Goal: Task Accomplishment & Management: Complete application form

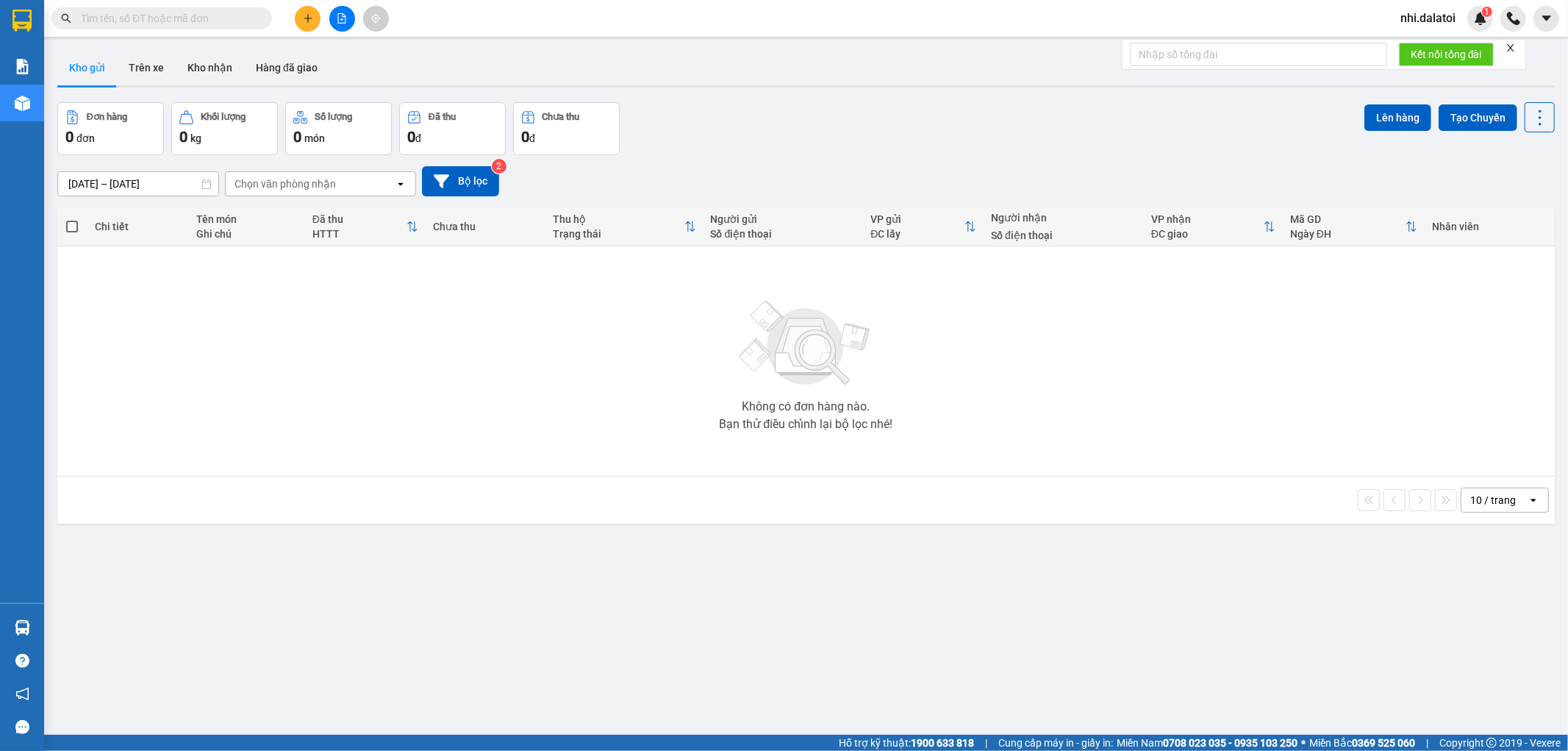
click at [309, 24] on button at bounding box center [308, 19] width 26 height 26
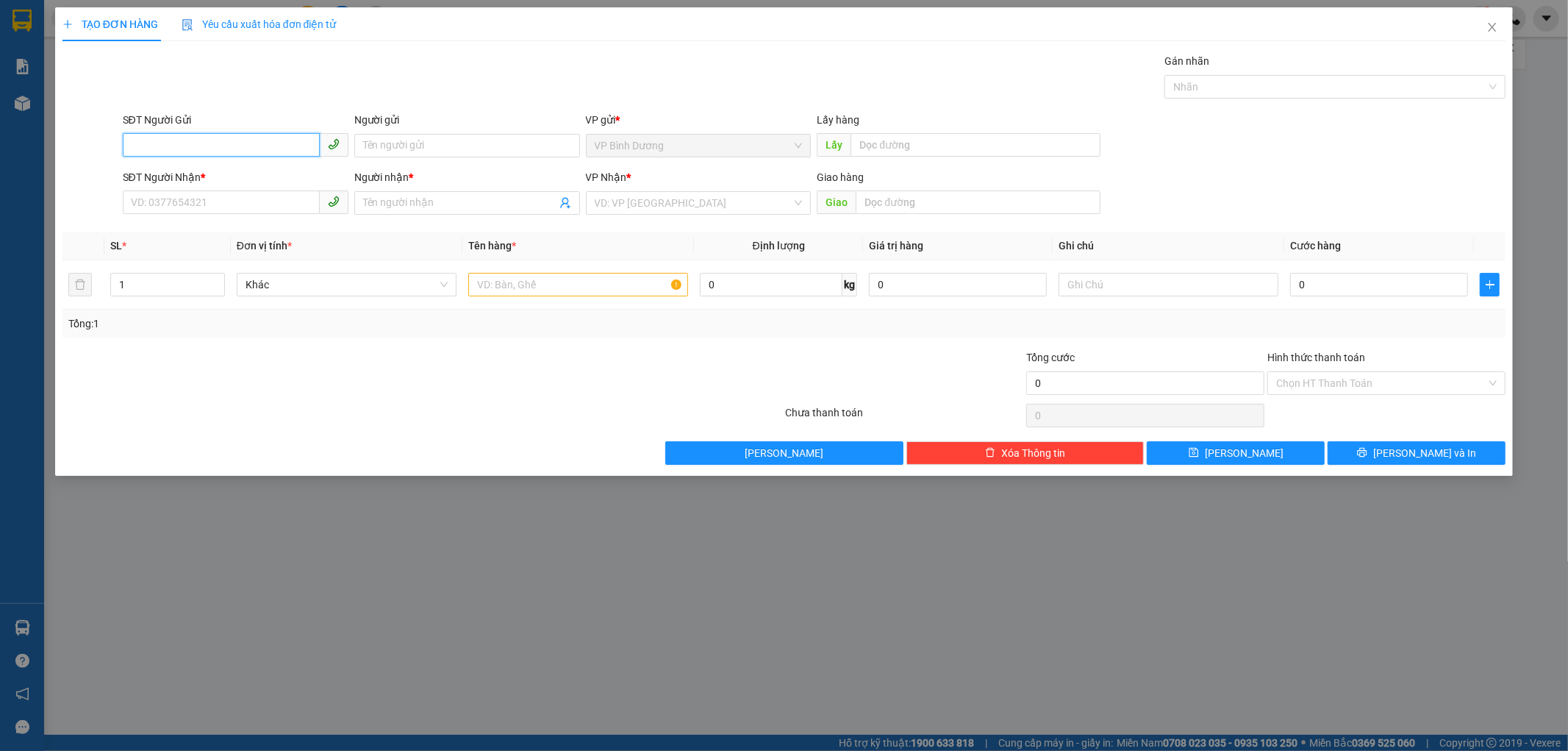
click at [202, 135] on input "SĐT Người Gửi" at bounding box center [221, 144] width 197 height 23
paste input "0918049860"
type input "0918049860"
click at [366, 135] on input "Người gửi" at bounding box center [467, 145] width 226 height 23
click at [280, 145] on input "0918049860" at bounding box center [221, 144] width 197 height 23
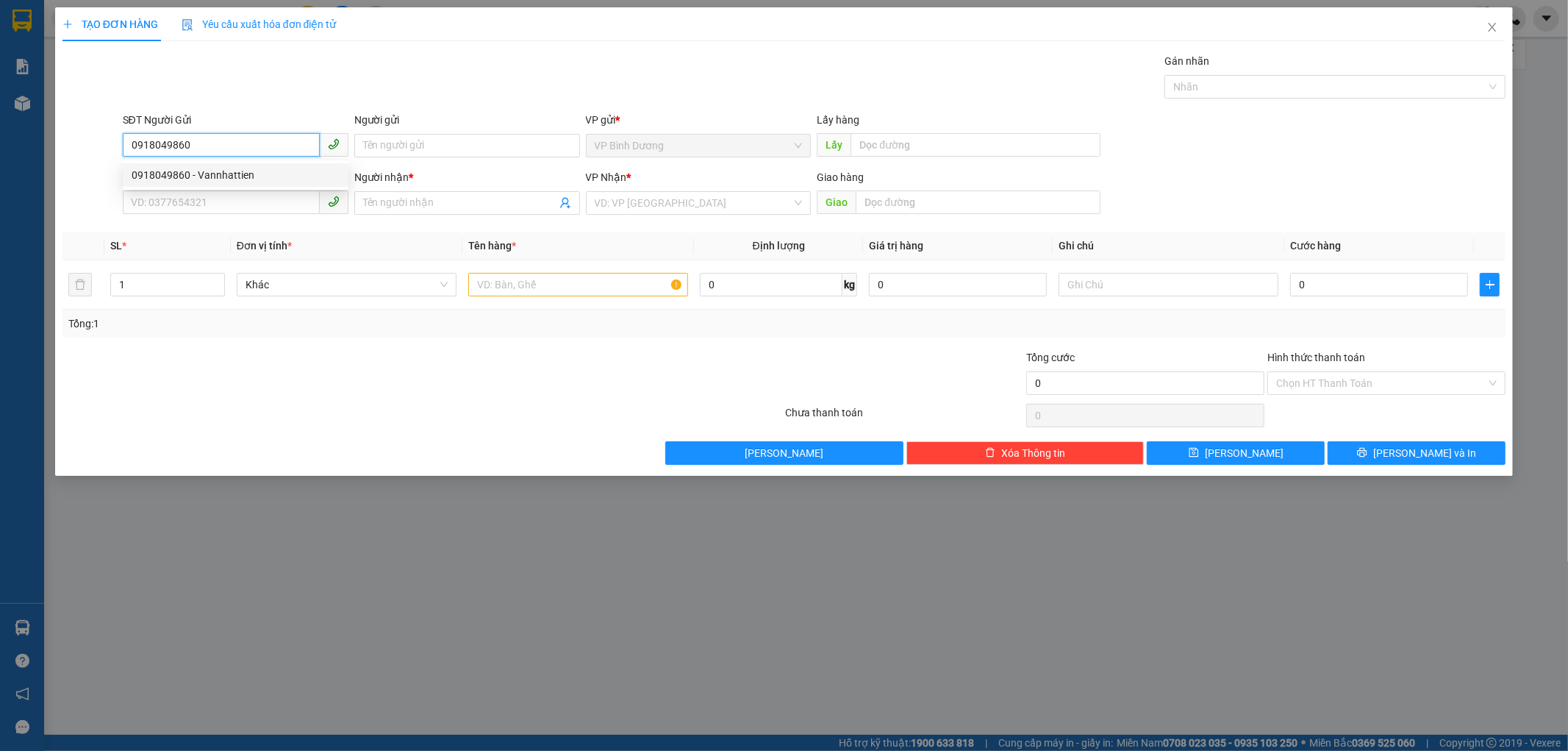
click at [261, 169] on div "0918049860 - Vannhattien" at bounding box center [235, 175] width 208 height 17
type input "Vannhattien"
type input "cổng sân golf sông bé"
type input "0918049860"
type input "Vannhattien"
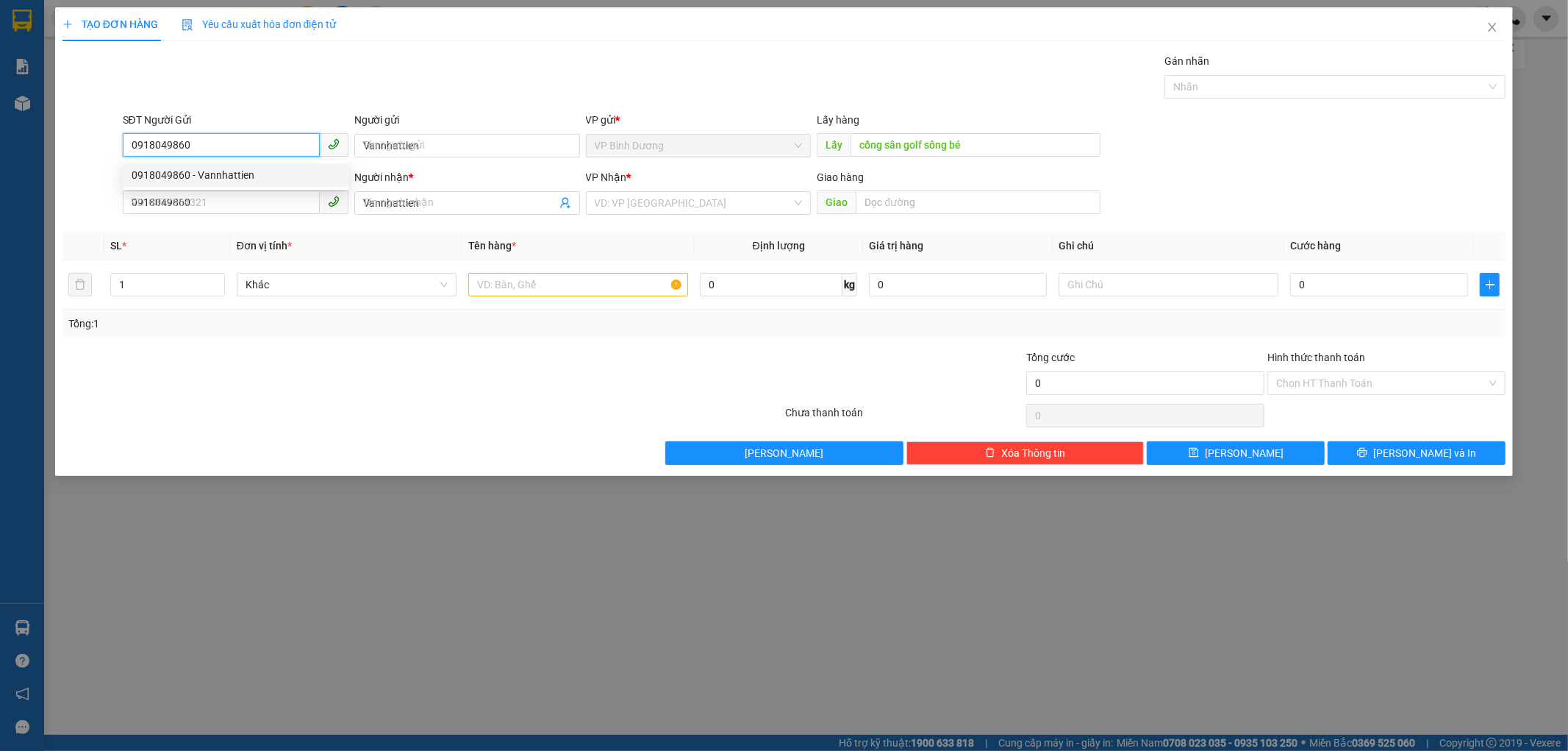
type input "100.000"
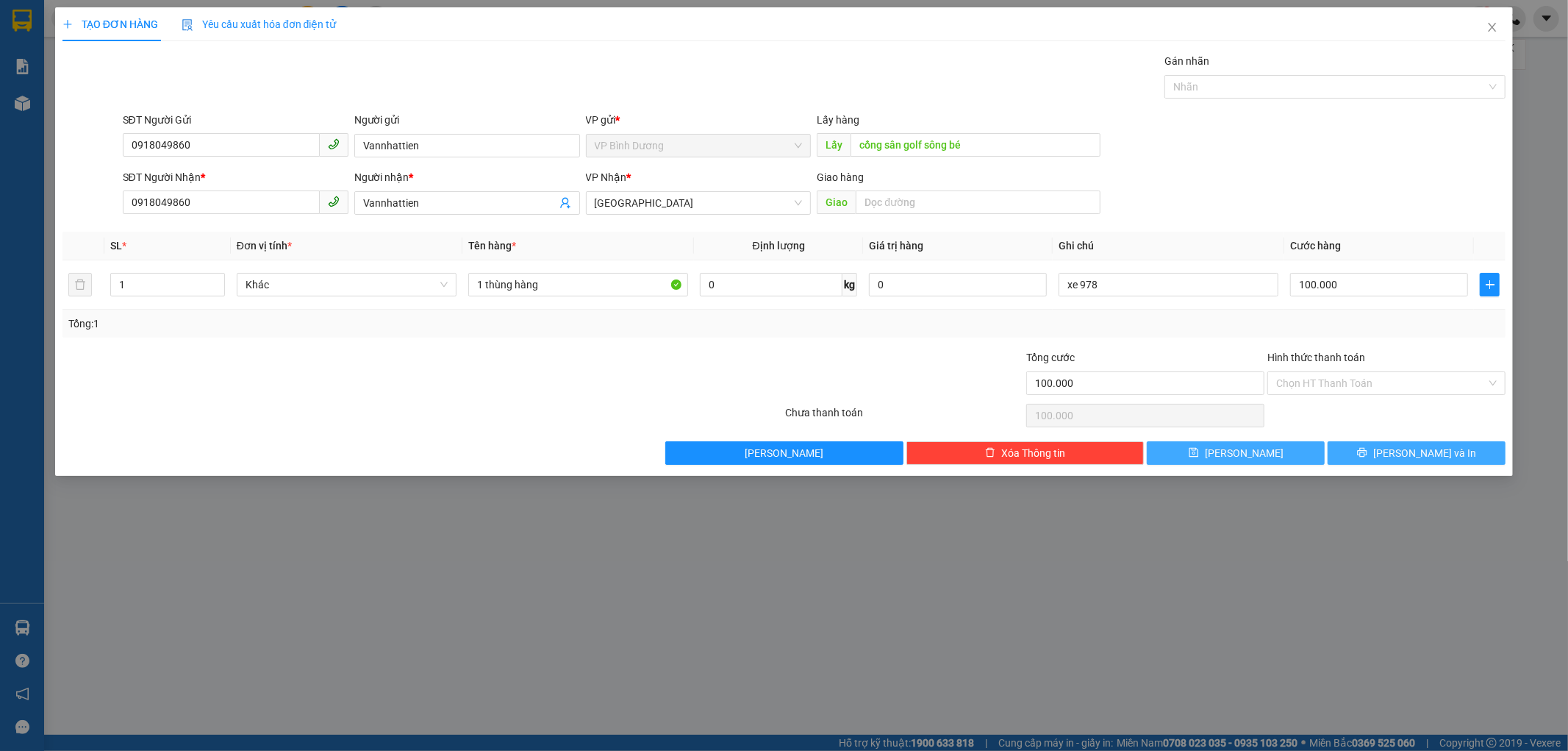
drag, startPoint x: 1406, startPoint y: 460, endPoint x: 1241, endPoint y: 453, distance: 165.1
click at [1241, 453] on div "Lưu nháp Xóa Thông tin [PERSON_NAME] và In" at bounding box center [784, 453] width 1447 height 23
click at [1241, 453] on span "[PERSON_NAME]" at bounding box center [1244, 453] width 79 height 17
type input "0"
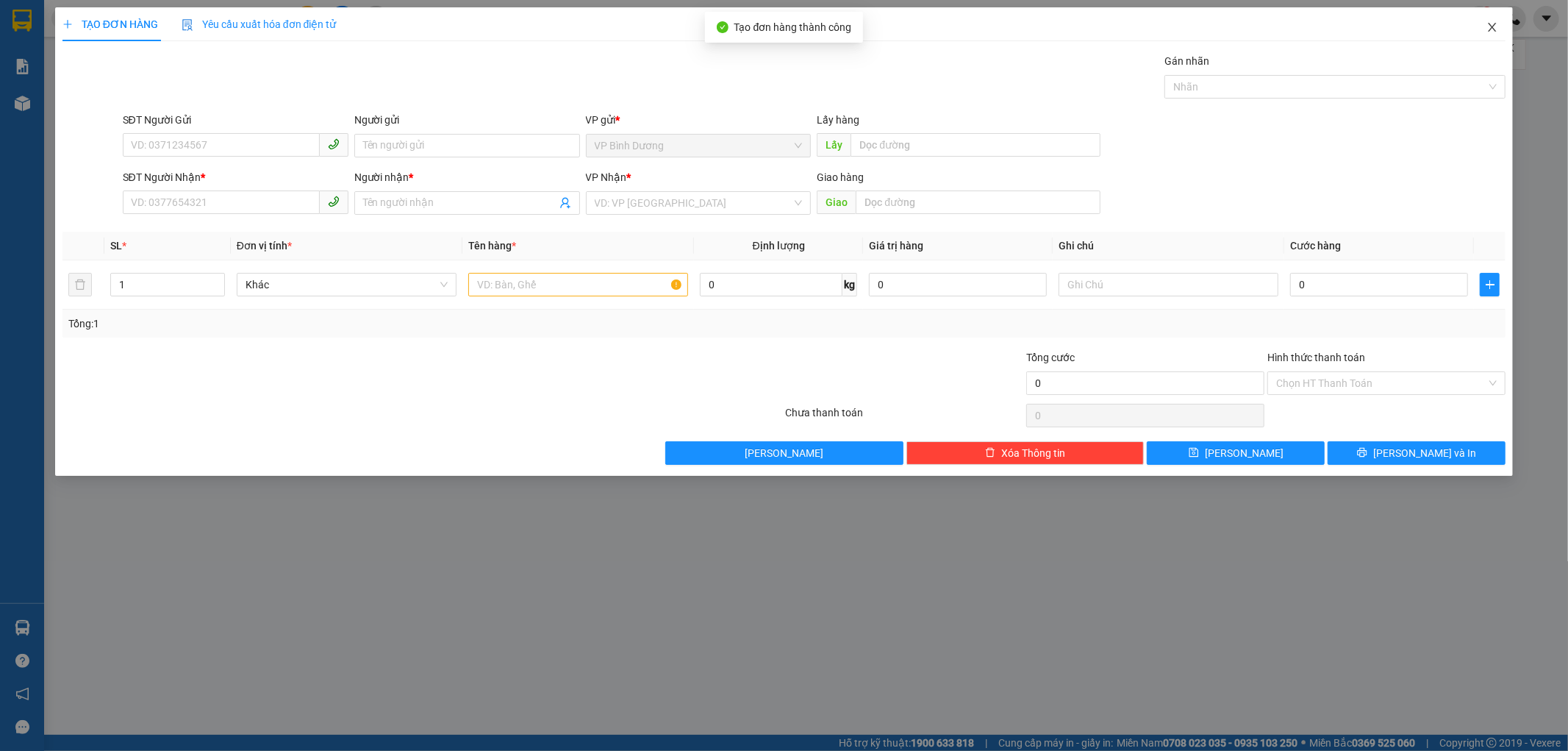
click at [1497, 28] on icon "close" at bounding box center [1492, 28] width 12 height 12
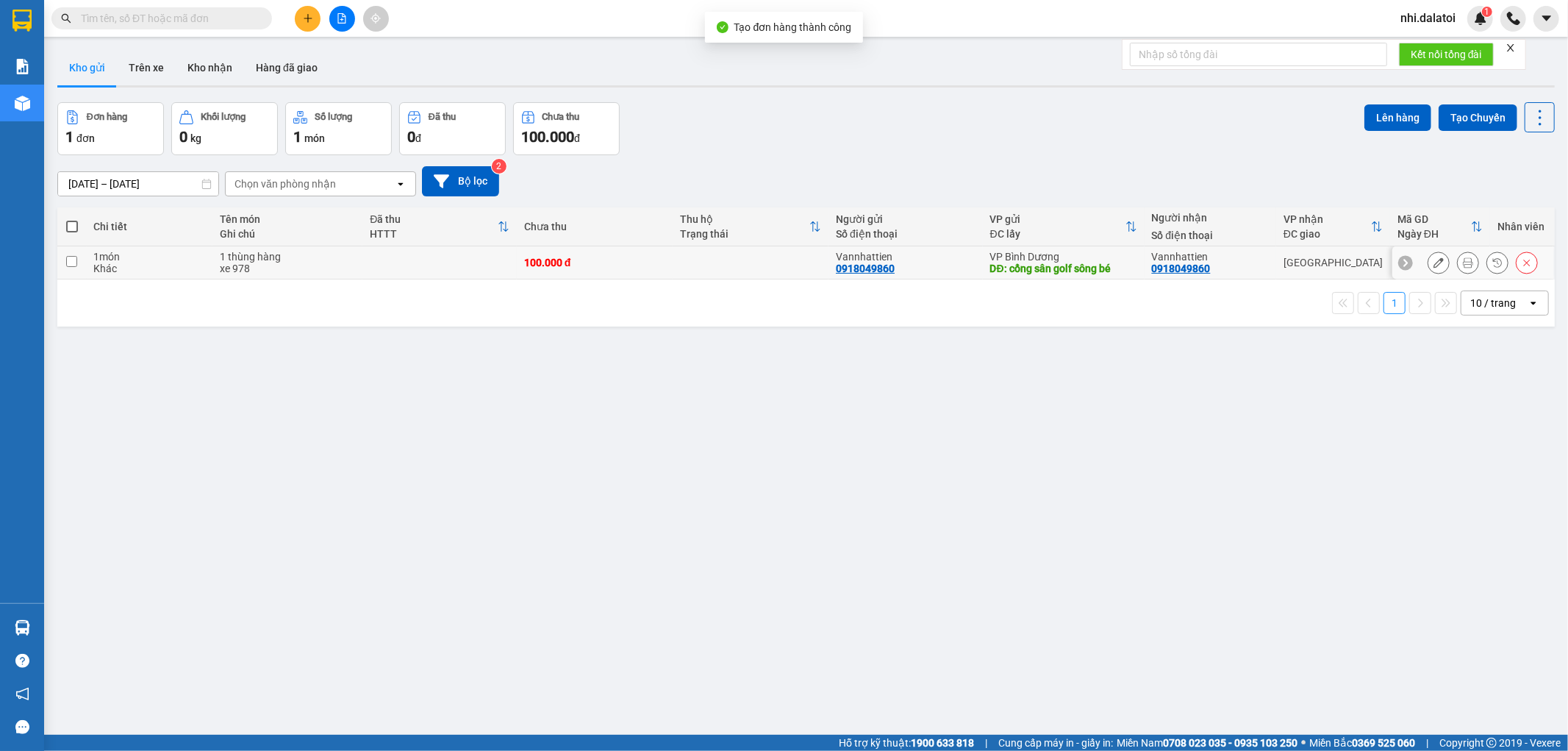
click at [324, 267] on div "xe 978" at bounding box center [288, 269] width 136 height 12
checkbox input "true"
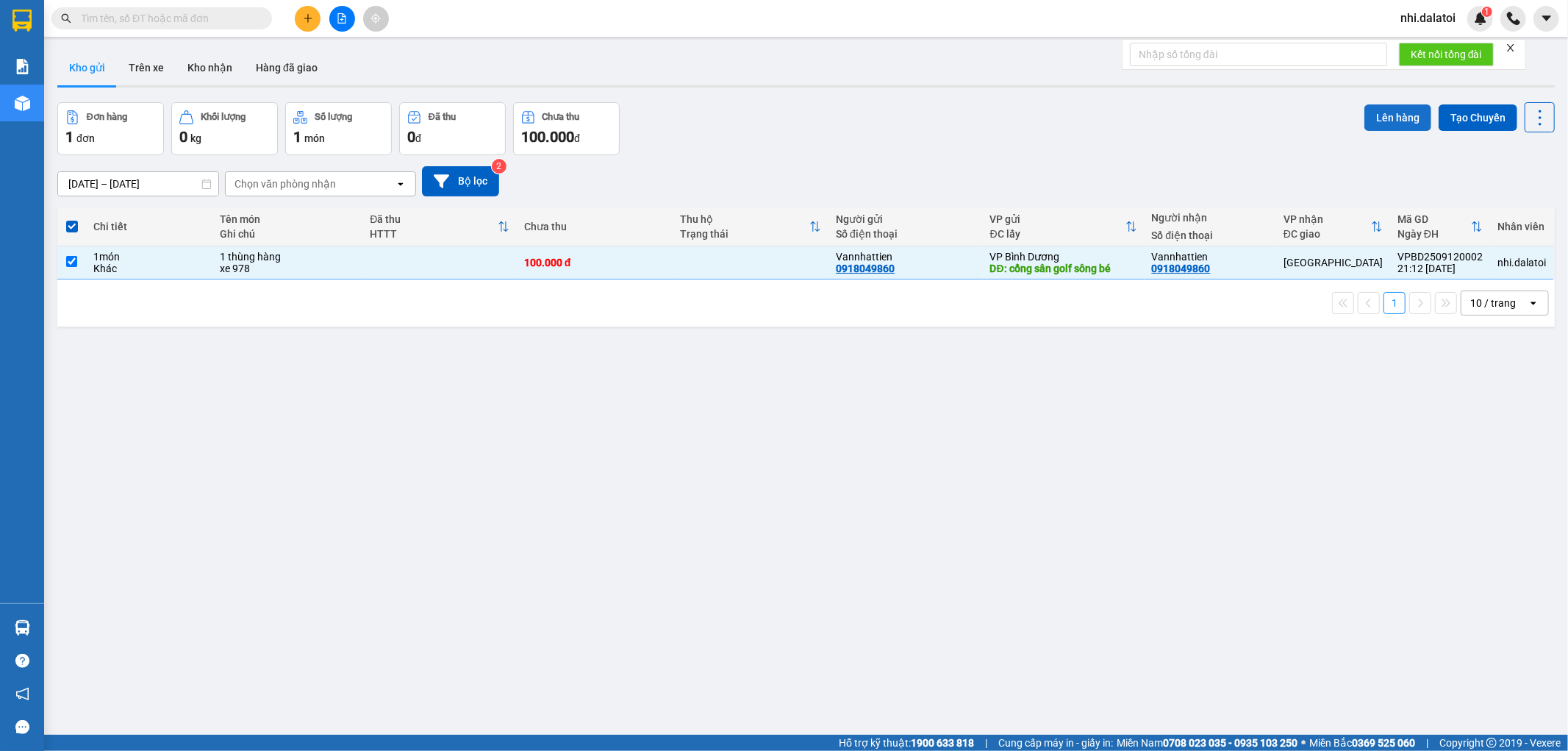
click at [1376, 115] on button "Lên hàng" at bounding box center [1398, 117] width 67 height 26
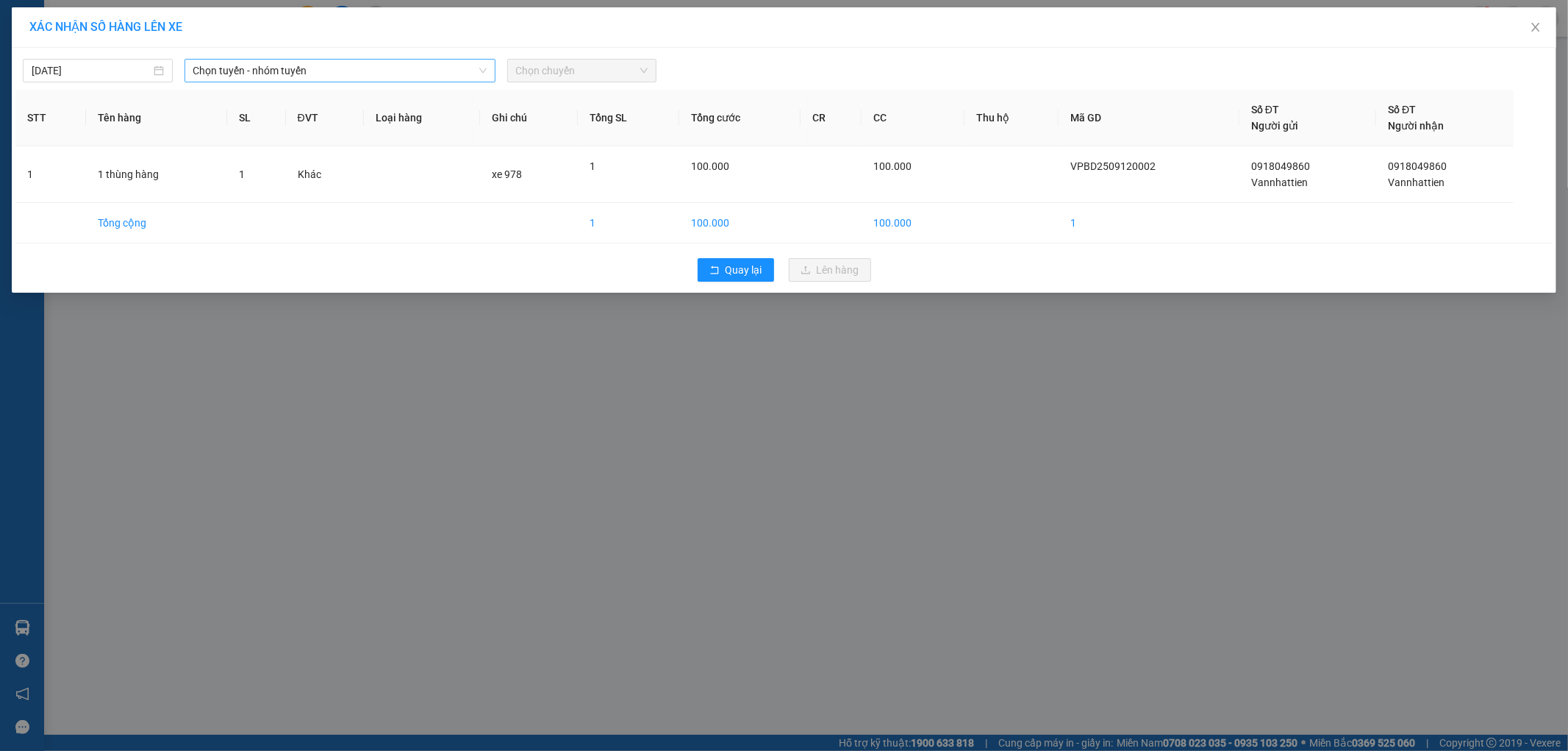
click at [349, 71] on span "Chọn tuyến - nhóm tuyến" at bounding box center [341, 70] width 294 height 22
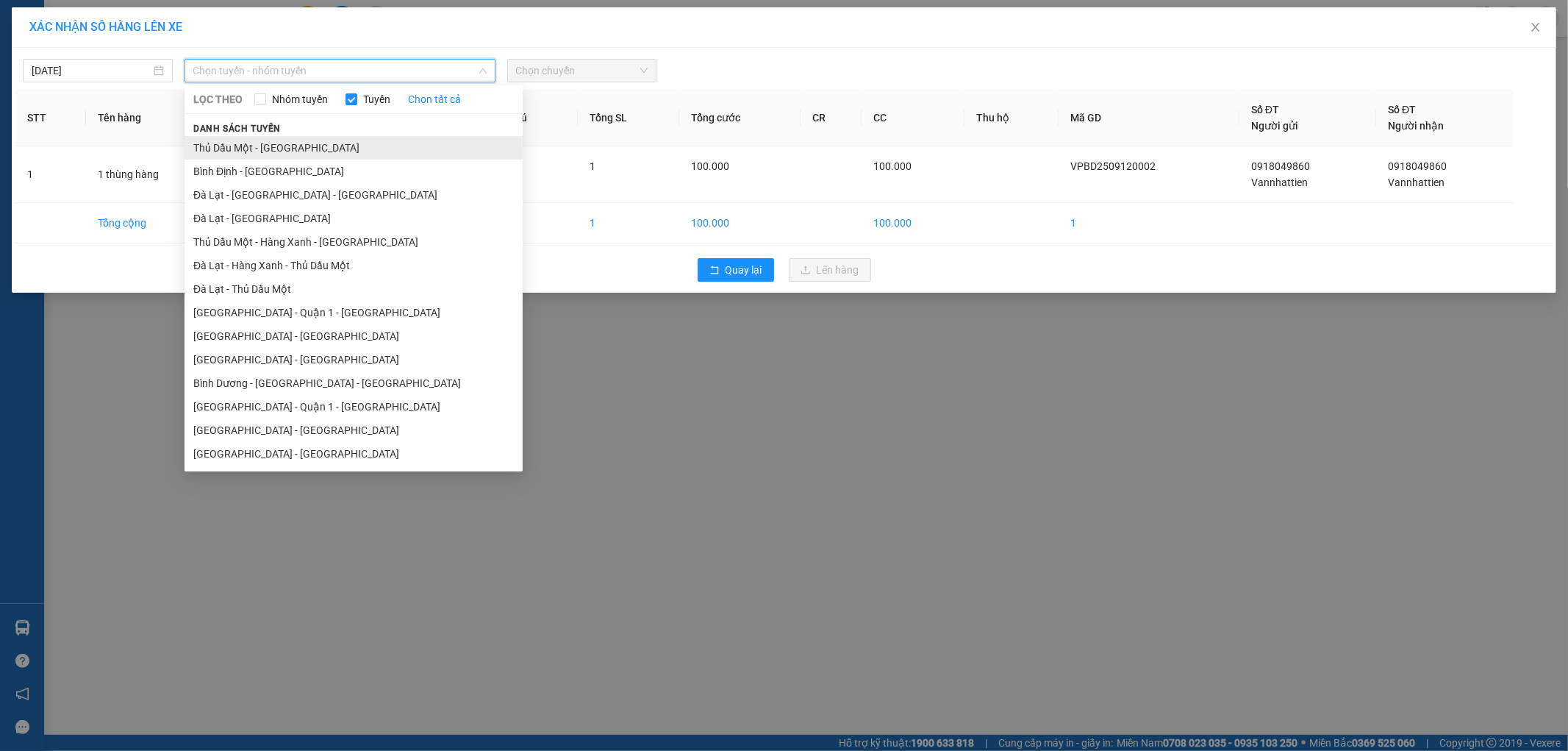
click at [319, 145] on li "Thủ Dầu Một - [GEOGRAPHIC_DATA]" at bounding box center [353, 148] width 338 height 23
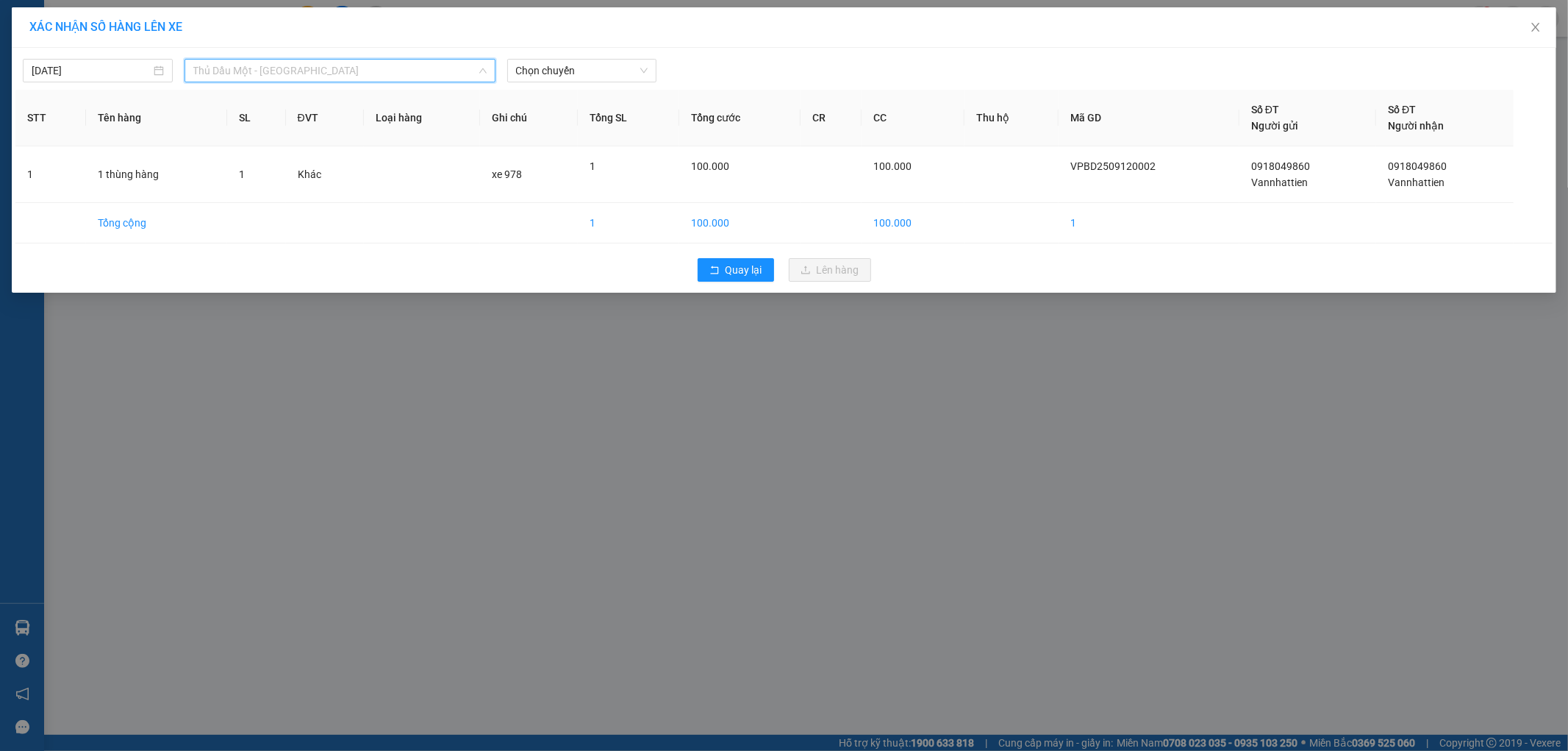
click at [327, 72] on span "Thủ Dầu Một - [GEOGRAPHIC_DATA]" at bounding box center [341, 70] width 294 height 22
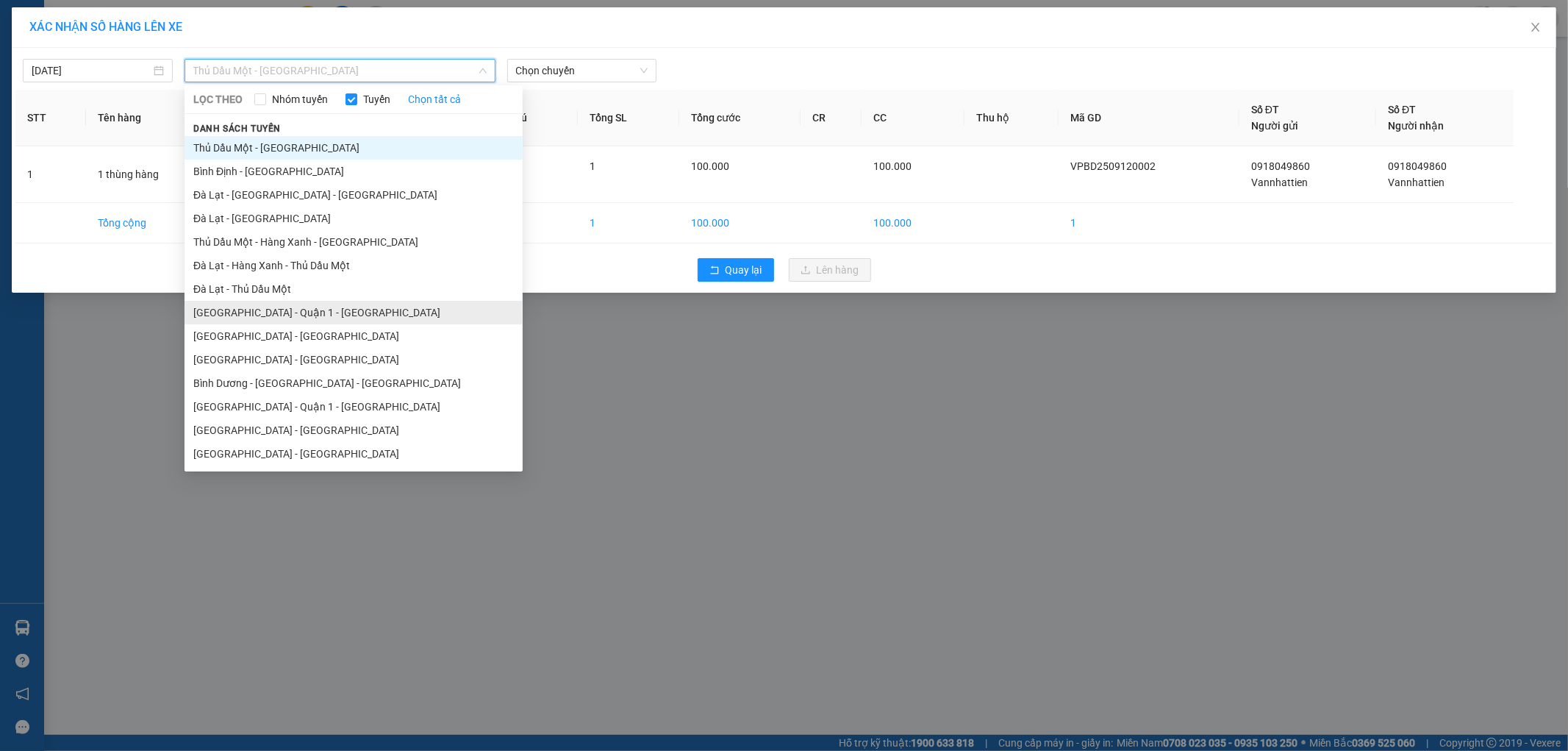
click at [274, 319] on li "[GEOGRAPHIC_DATA] - Quận 1 - [GEOGRAPHIC_DATA]" at bounding box center [353, 312] width 338 height 23
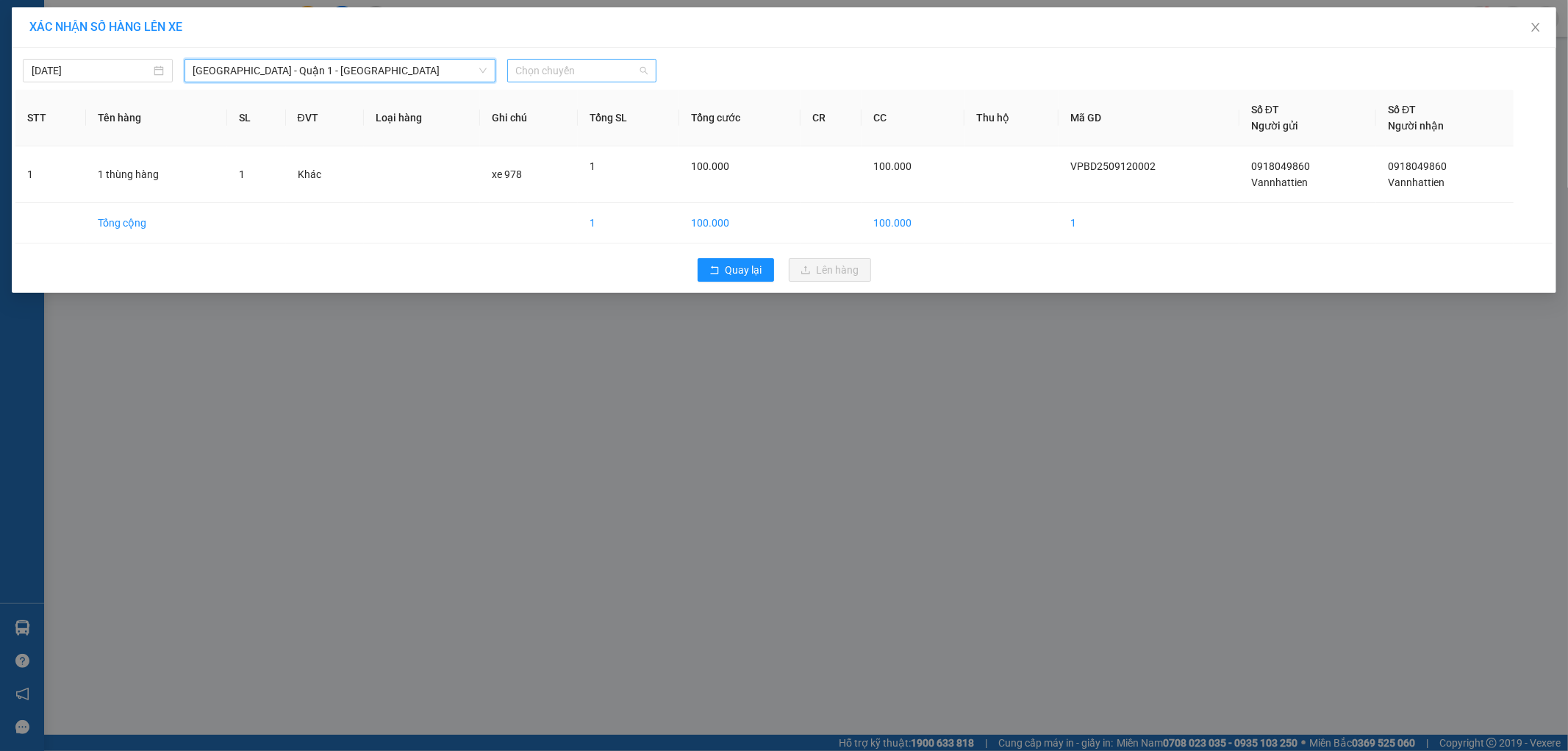
click at [577, 78] on span "Chọn chuyến" at bounding box center [582, 70] width 132 height 22
click at [586, 119] on div "22:30 - 50H-089.78" at bounding box center [573, 123] width 115 height 17
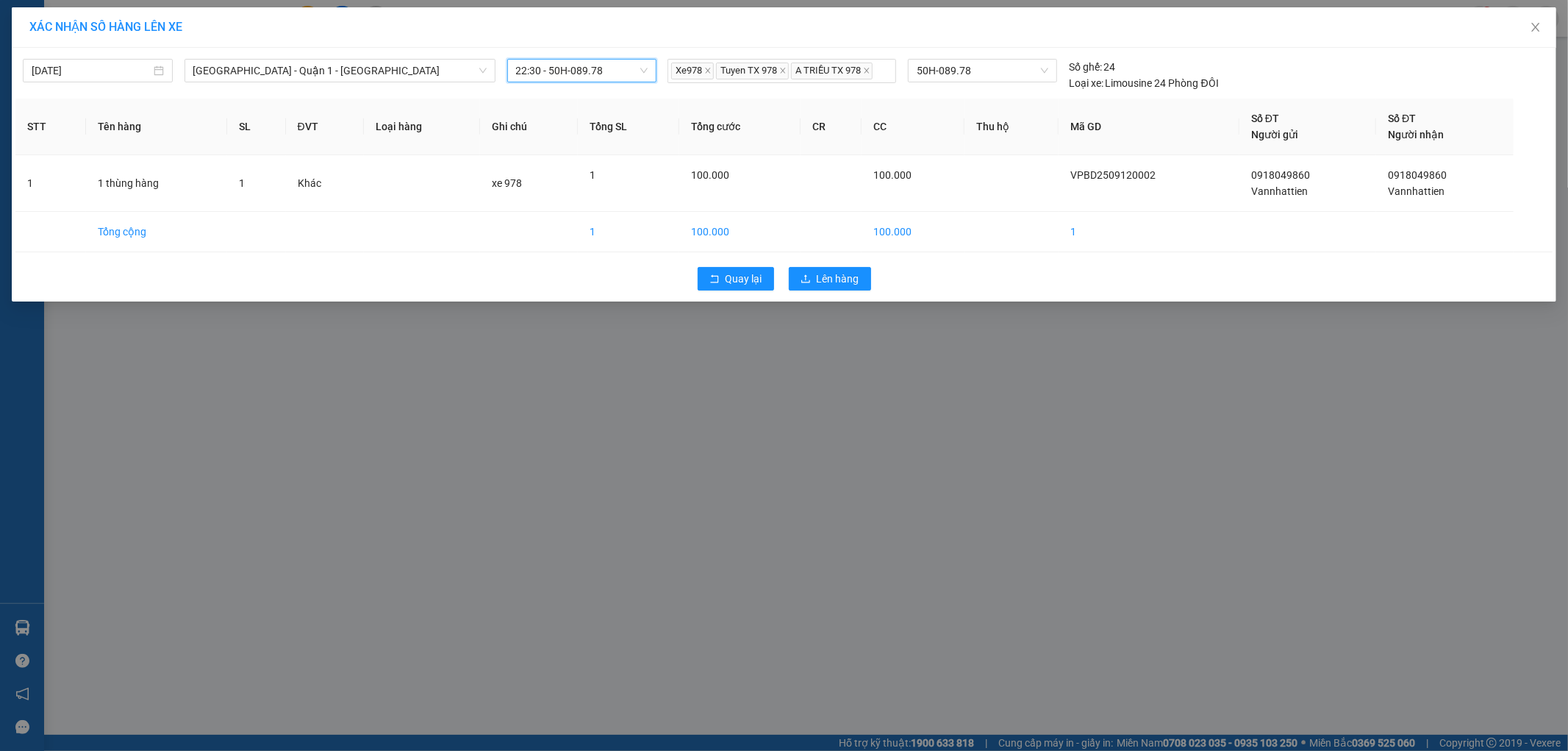
click at [829, 258] on div "[DATE] [GEOGRAPHIC_DATA] - Quận 1 - [GEOGRAPHIC_DATA] LỌC THEO Nhóm tuyến Tuyến…" at bounding box center [784, 175] width 1545 height 254
click at [822, 275] on span "Lên hàng" at bounding box center [837, 278] width 43 height 17
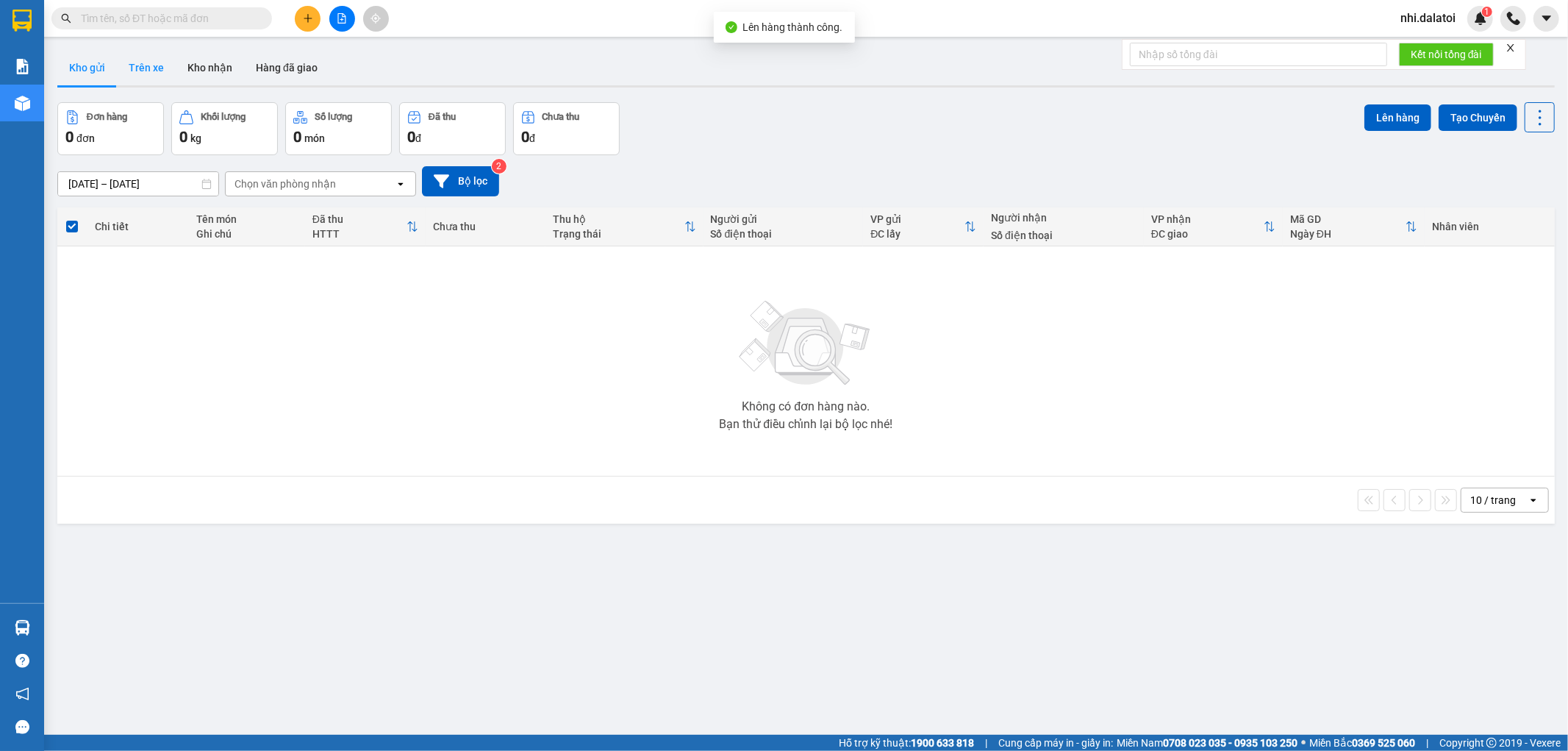
click at [155, 83] on button "Trên xe" at bounding box center [147, 68] width 59 height 36
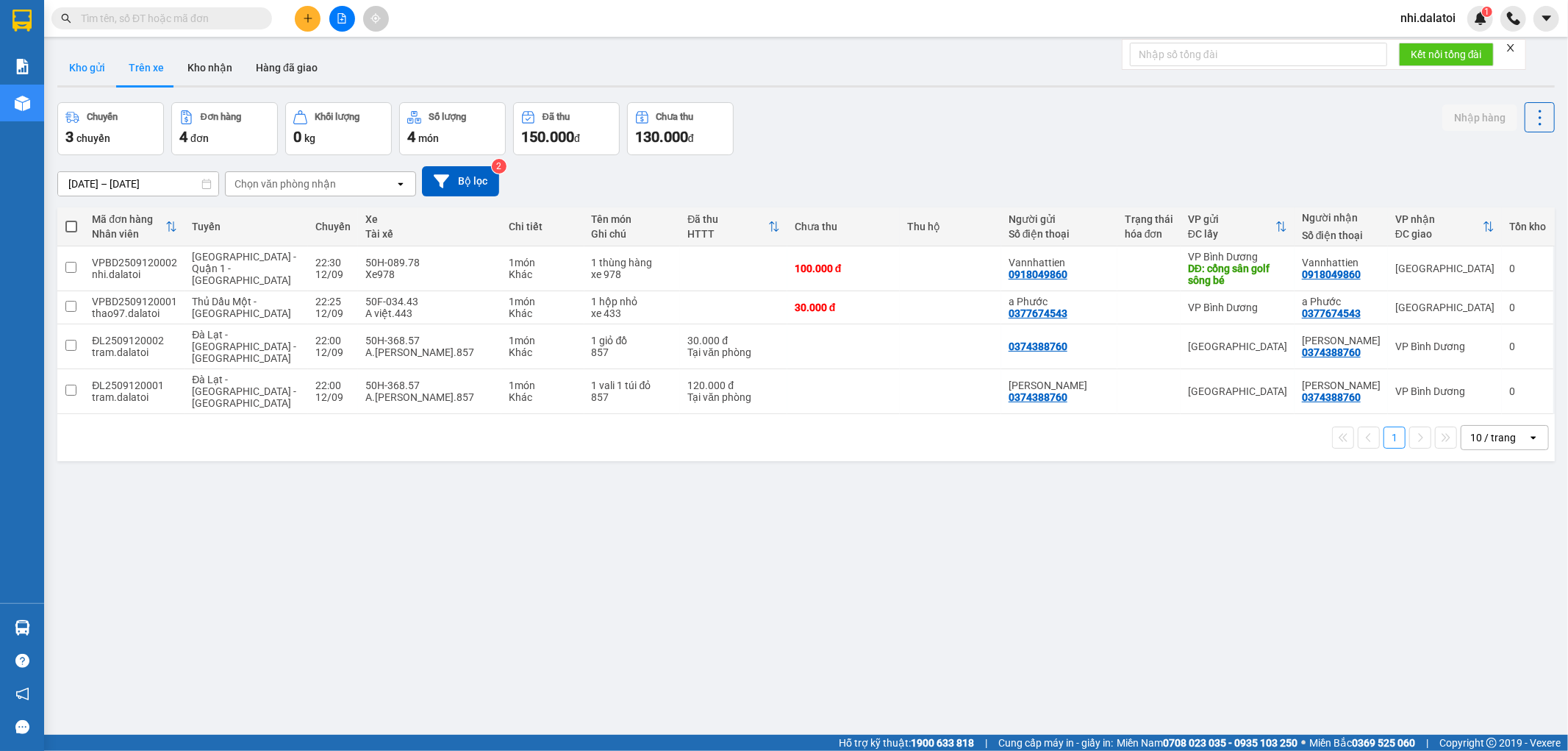
click at [76, 71] on button "Kho gửi" at bounding box center [87, 68] width 60 height 36
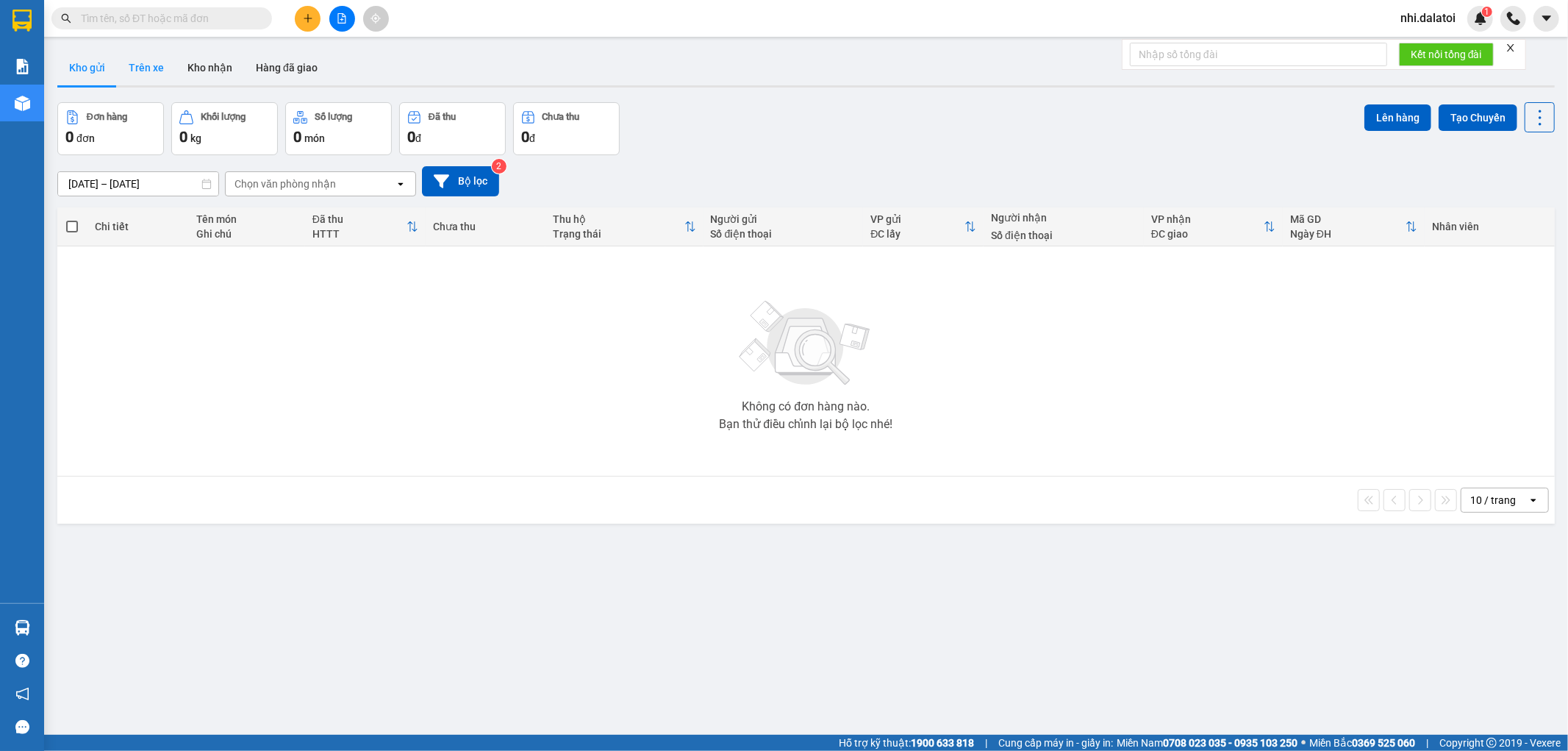
click at [153, 56] on button "Trên xe" at bounding box center [147, 68] width 59 height 36
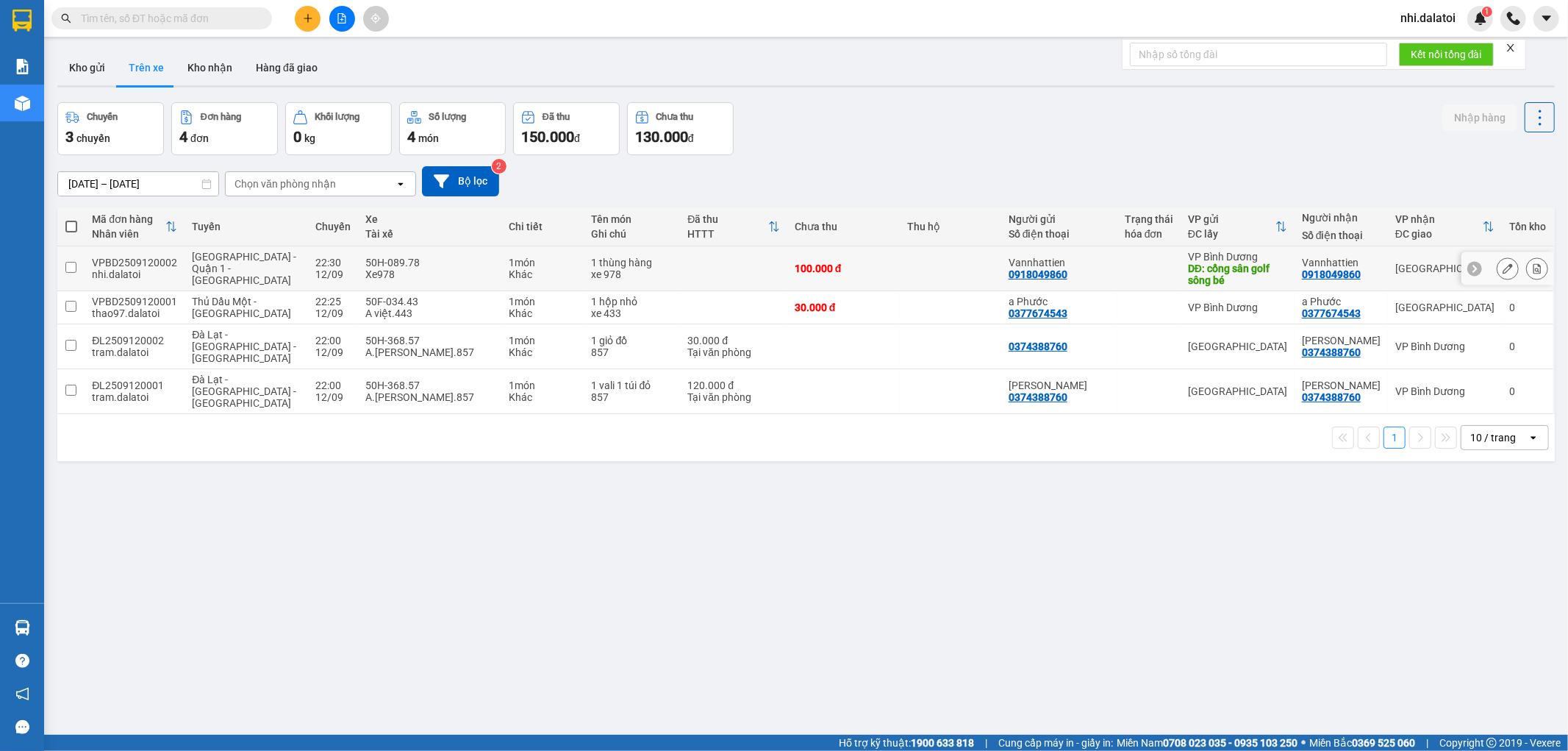
click at [1483, 266] on div at bounding box center [1507, 269] width 93 height 33
click at [1498, 266] on button at bounding box center [1508, 269] width 21 height 26
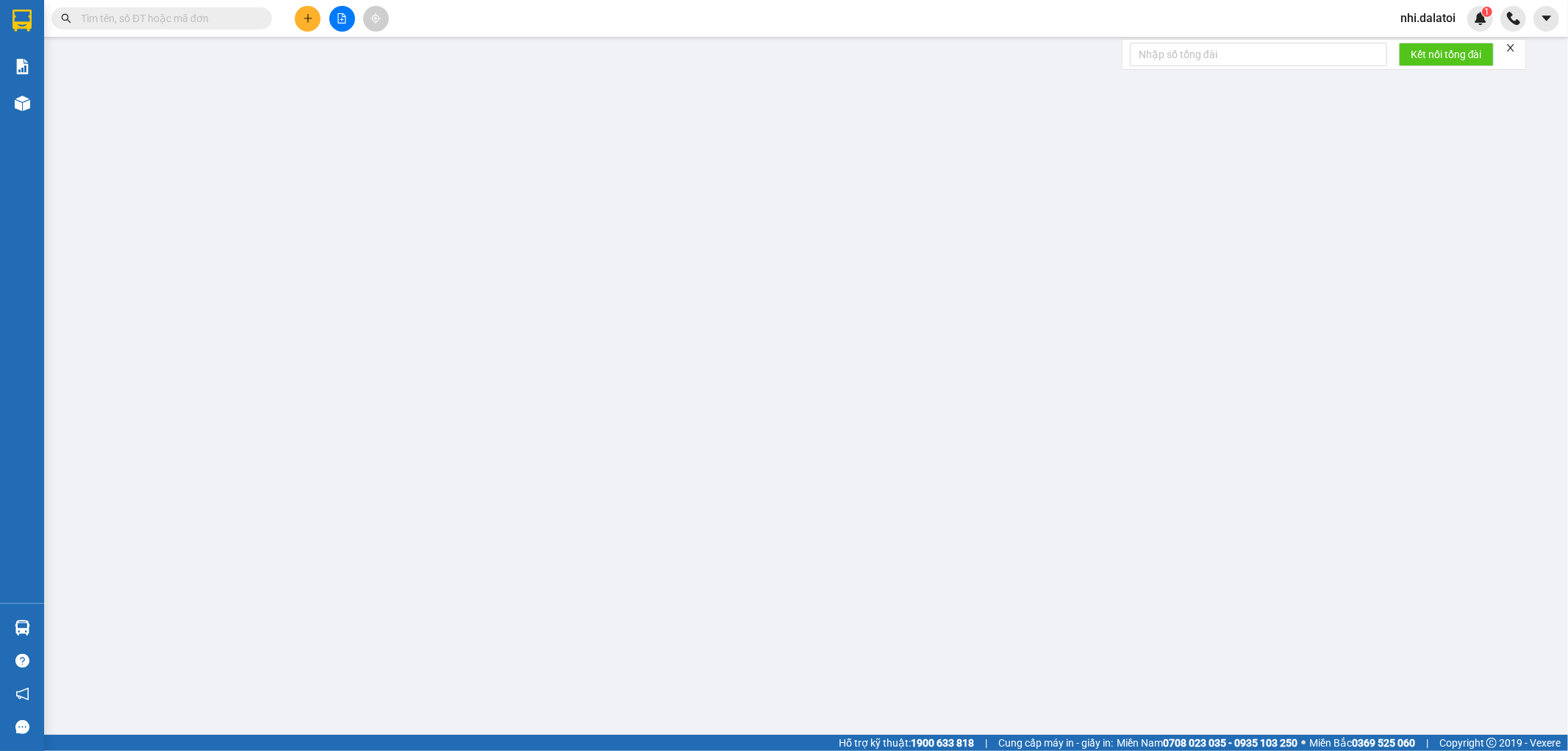
type input "0918049860"
type input "Vannhattien"
type input "cổng sân golf sông bé"
type input "0918049860"
type input "Vannhattien"
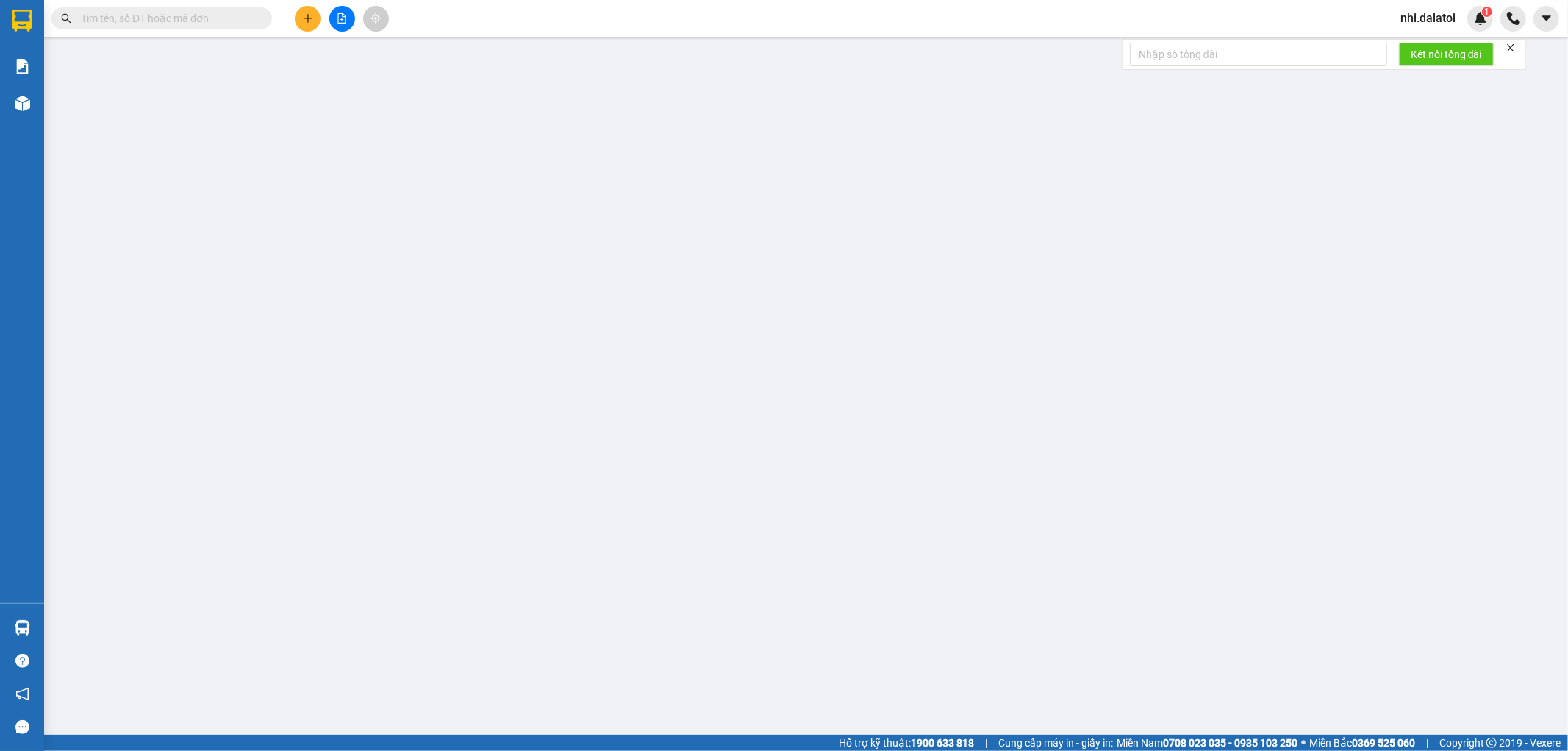
type input "100.000"
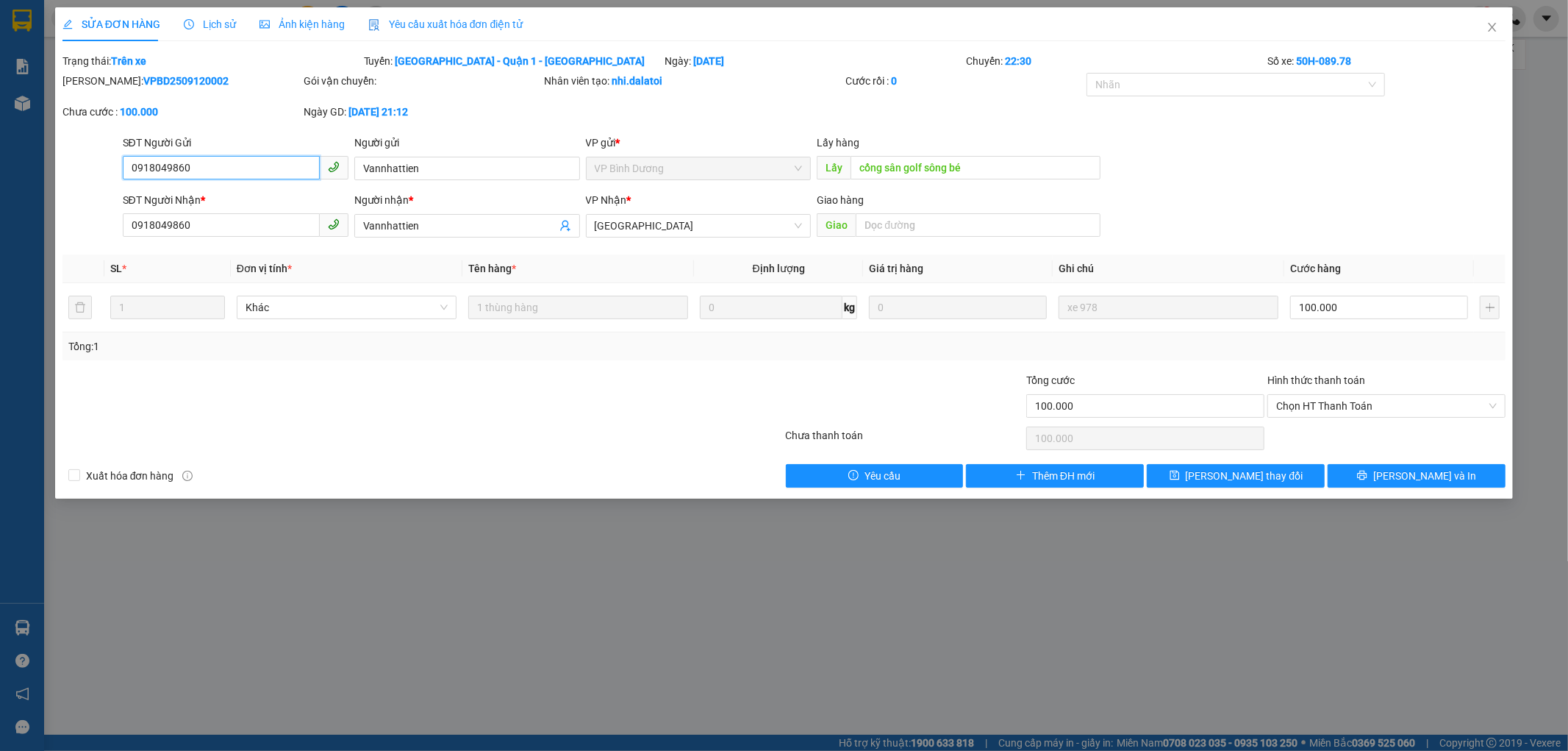
drag, startPoint x: 241, startPoint y: 163, endPoint x: 0, endPoint y: 165, distance: 241.0
click at [0, 165] on div "SỬA ĐƠN HÀNG Lịch sử Ảnh kiện hàng Yêu cầu xuất hóa đơn điện tử Total Paid Fee …" at bounding box center [784, 376] width 1568 height 751
drag, startPoint x: 487, startPoint y: 180, endPoint x: 148, endPoint y: 201, distance: 339.6
click at [179, 178] on div "SĐT Người Gửi 0918049860 Người gửi Vannhattien [PERSON_NAME] VP gửi * VP [GEOGR…" at bounding box center [815, 160] width 1390 height 51
click at [458, 305] on tr "1 Khác 1 thùng hàng 0 kg 0 xe 978 100.000" at bounding box center [784, 308] width 1444 height 50
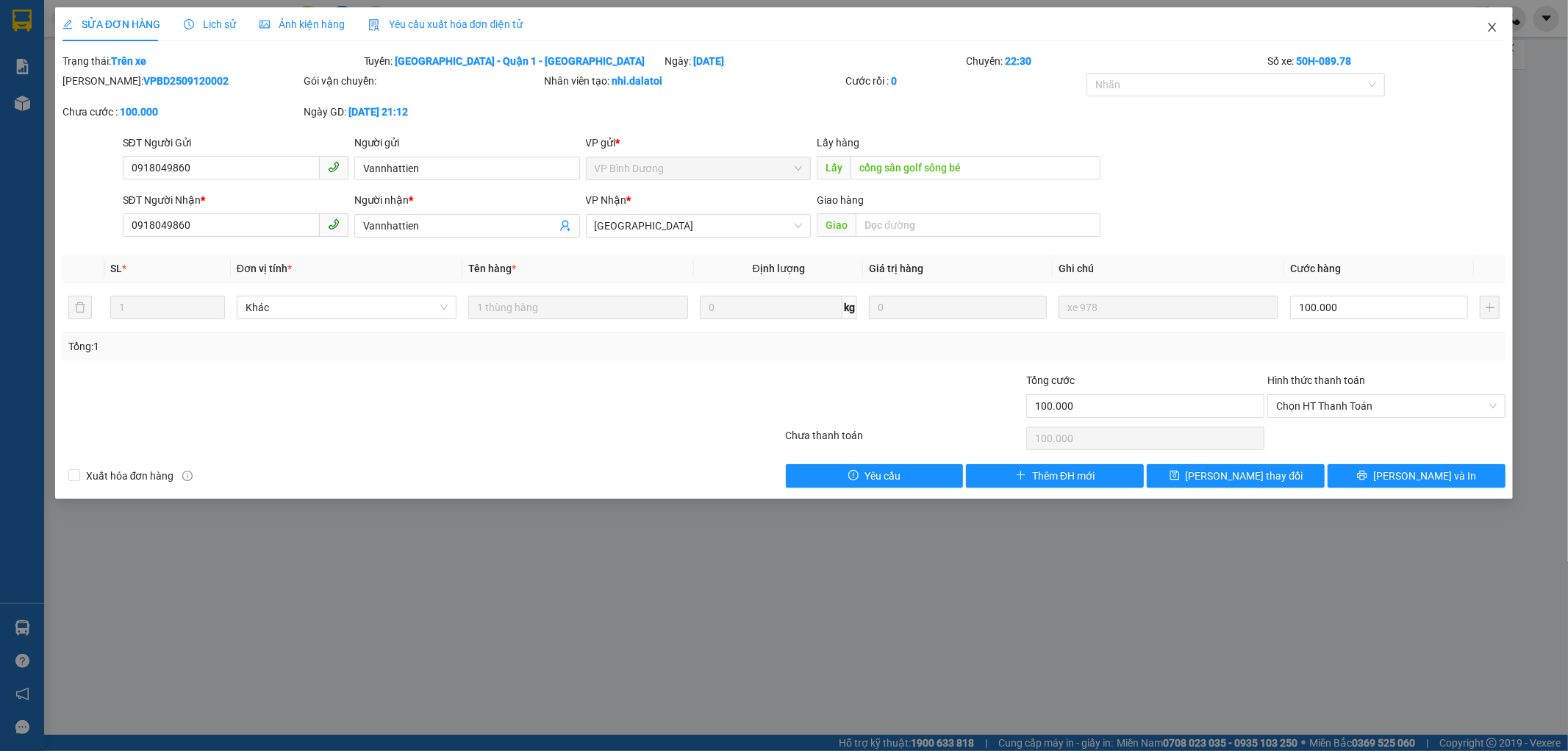
click at [1492, 26] on icon "close" at bounding box center [1492, 28] width 12 height 12
